Goal: Task Accomplishment & Management: Complete application form

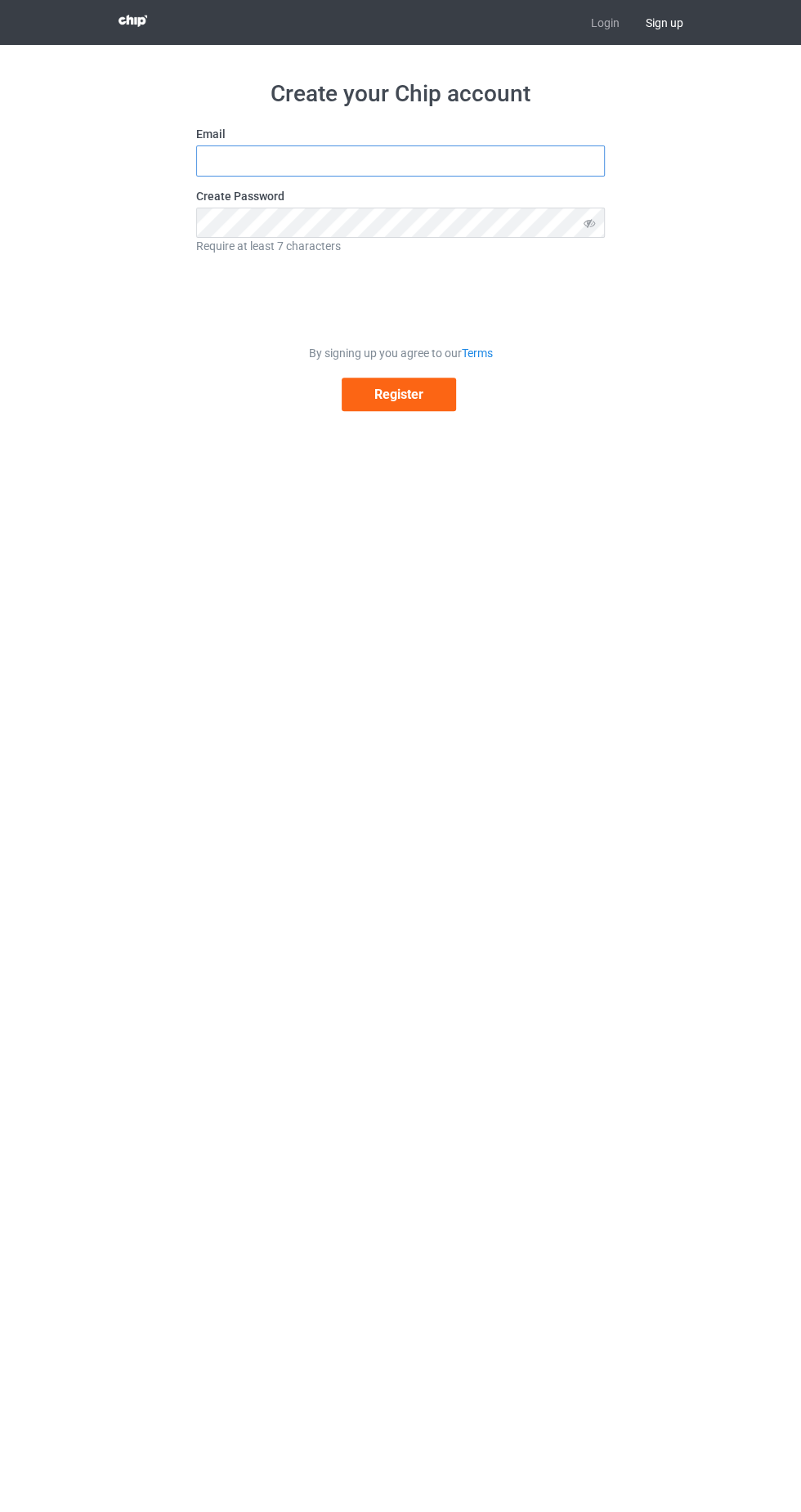
click at [461, 161] on input "text" at bounding box center [400, 161] width 408 height 31
click at [358, 159] on input "text" at bounding box center [400, 161] width 408 height 31
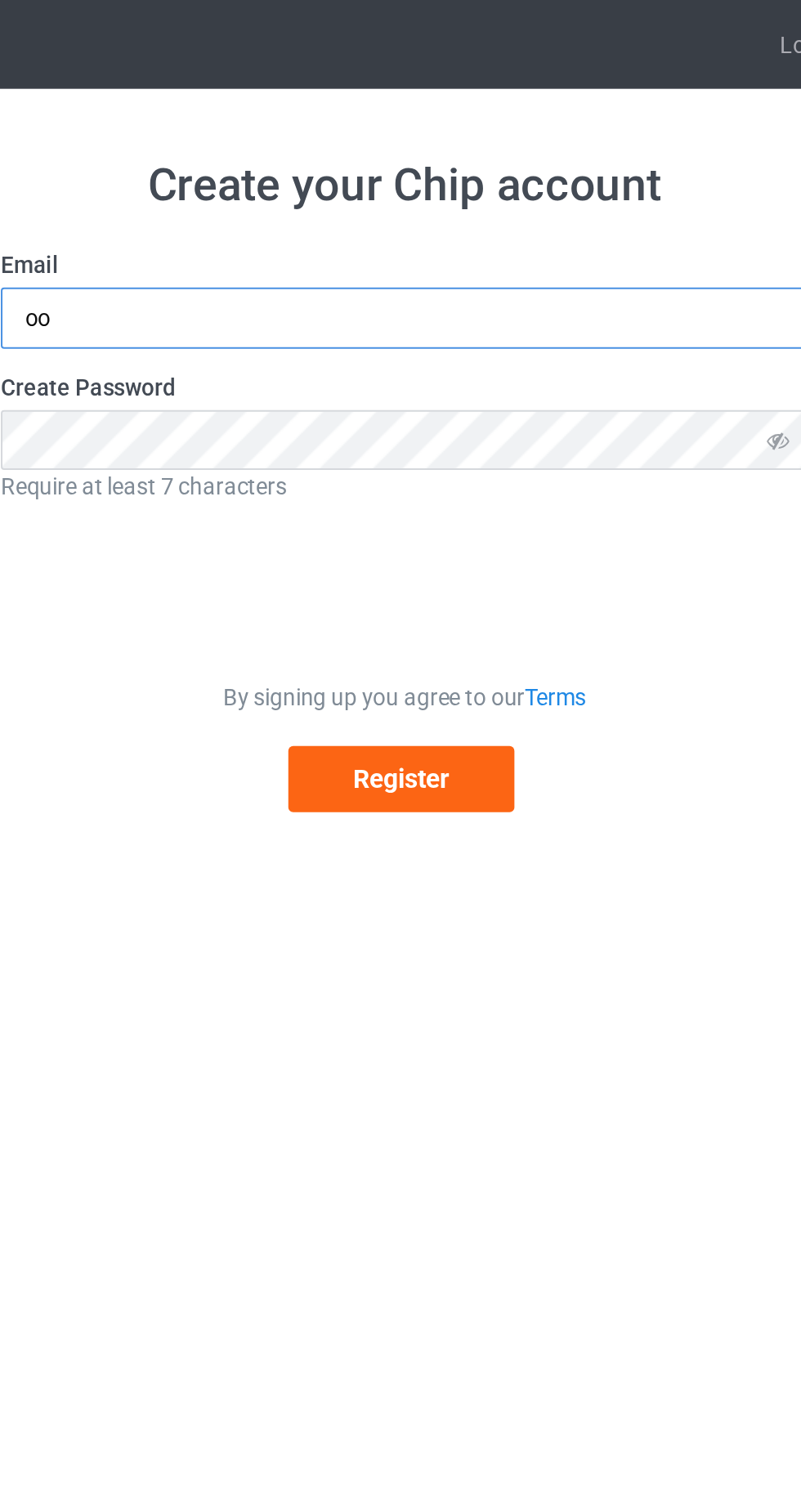
type input "o"
type input "M"
click at [370, 158] on input "text" at bounding box center [400, 161] width 408 height 31
click at [390, 160] on input "[PERSON_NAME]" at bounding box center [400, 161] width 408 height 31
type input "[EMAIL_ADDRESS][DOMAIN_NAME]"
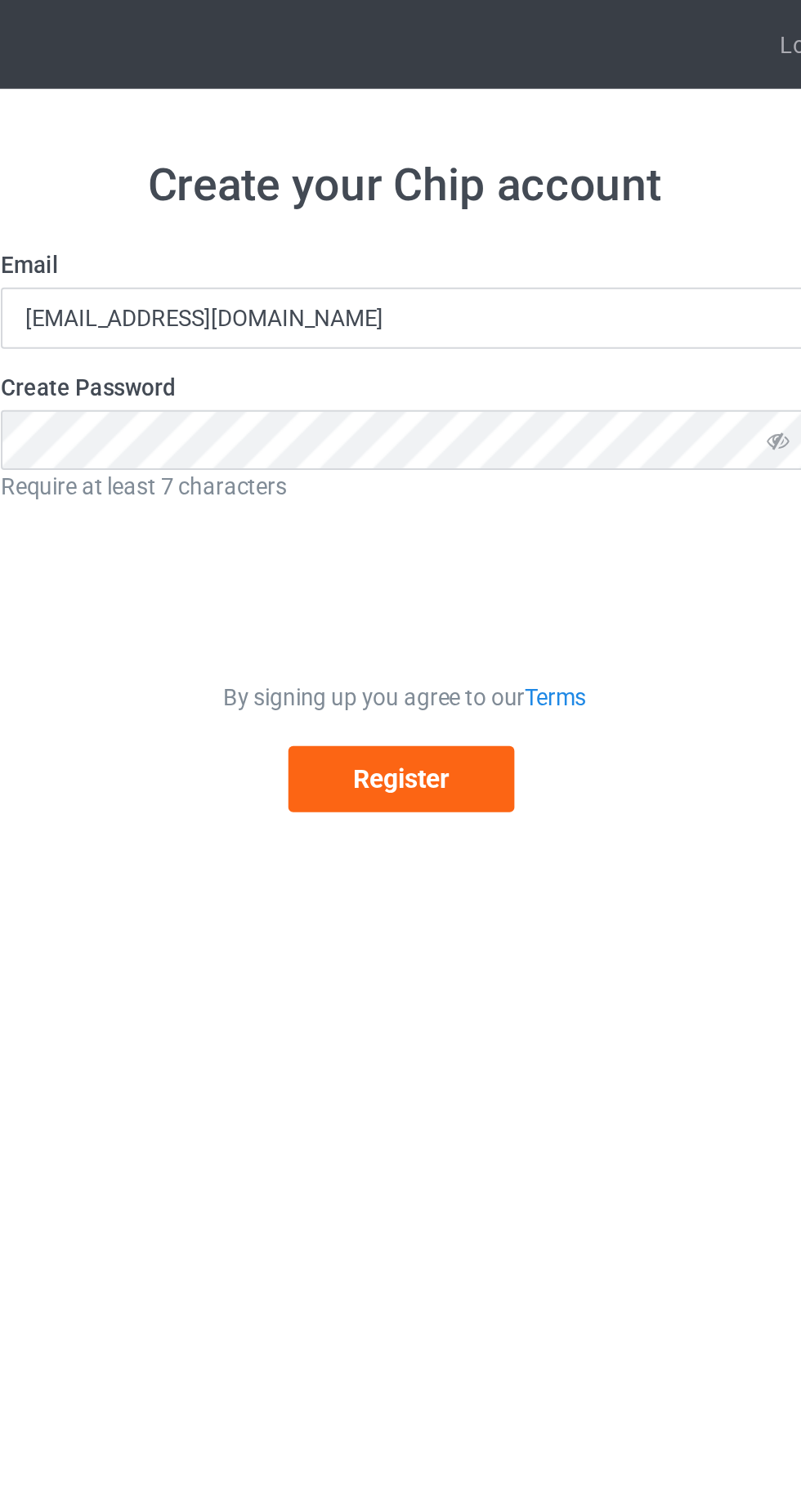
click at [582, 222] on icon at bounding box center [589, 222] width 31 height 31
click at [412, 399] on button "Register" at bounding box center [398, 395] width 114 height 34
